Goal: Information Seeking & Learning: Learn about a topic

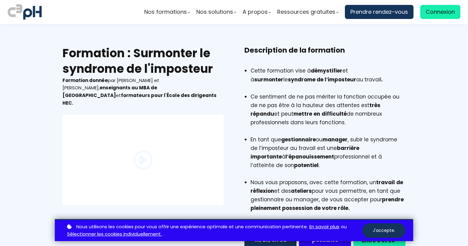
click at [395, 234] on button "J'accepte." at bounding box center [383, 231] width 43 height 14
